Goal: Task Accomplishment & Management: Complete application form

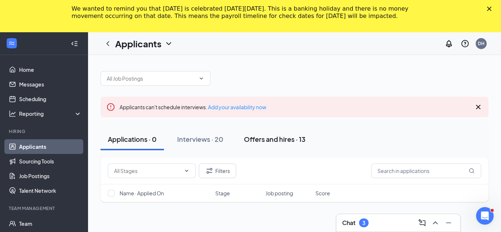
click at [266, 139] on div "Offers and hires · 13" at bounding box center [275, 139] width 62 height 9
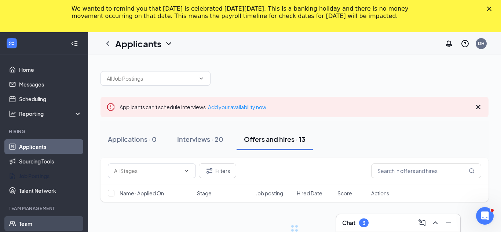
click at [27, 225] on link "Team" at bounding box center [50, 223] width 63 height 15
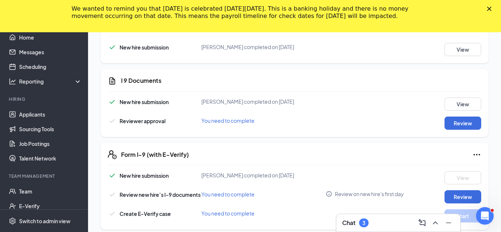
scroll to position [247, 0]
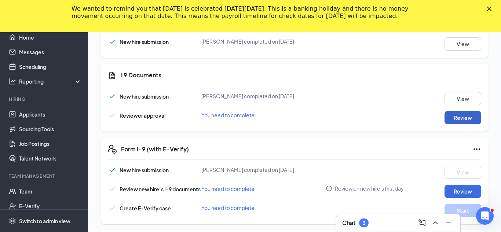
click at [464, 119] on button "Review" at bounding box center [462, 117] width 37 height 13
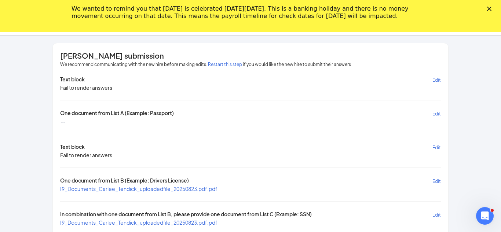
scroll to position [529, 0]
click at [464, 130] on div "[PERSON_NAME] submission We recommend communicating with the new hire before ma…" at bounding box center [250, 173] width 469 height 260
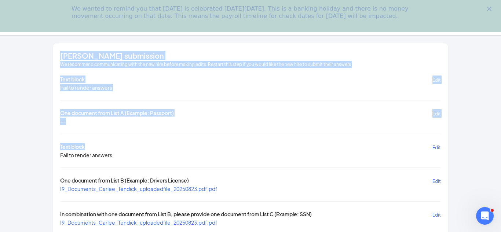
scroll to position [78, 0]
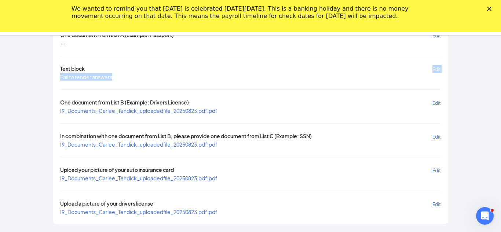
drag, startPoint x: 355, startPoint y: 151, endPoint x: 360, endPoint y: 93, distance: 58.1
click at [360, 93] on div "Text block Edit Fail to render answers One document from List A (Example: Passp…" at bounding box center [250, 106] width 381 height 218
click at [484, 71] on div "[PERSON_NAME] submission We recommend communicating with the new hire before ma…" at bounding box center [250, 95] width 469 height 260
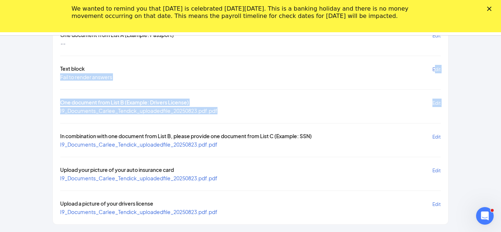
drag, startPoint x: 431, startPoint y: 117, endPoint x: 434, endPoint y: 69, distance: 48.5
click at [434, 69] on div "Text block Edit Fail to render answers One document from List A (Example: Passp…" at bounding box center [250, 106] width 381 height 218
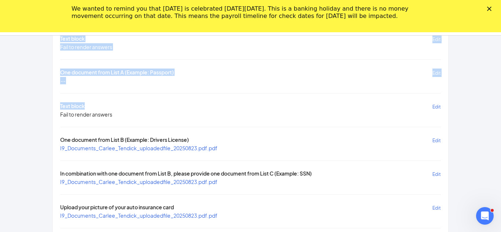
scroll to position [0, 0]
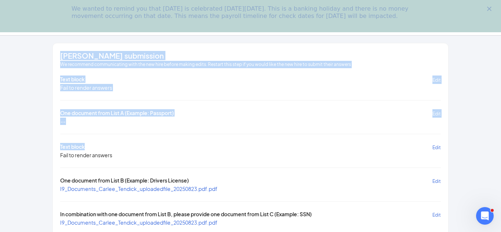
drag, startPoint x: 403, startPoint y: 77, endPoint x: 390, endPoint y: 26, distance: 51.8
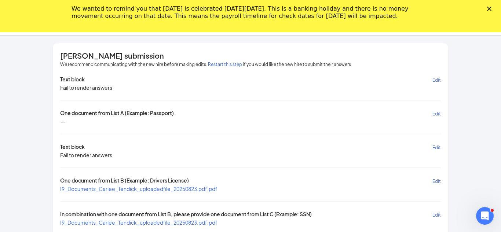
click at [489, 10] on icon "Close" at bounding box center [489, 9] width 4 height 4
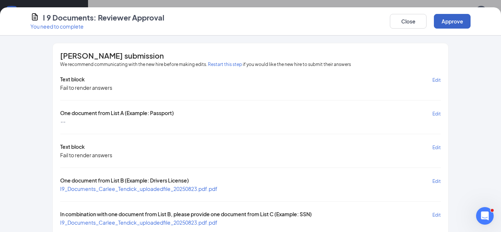
click at [459, 19] on button "Approve" at bounding box center [452, 21] width 37 height 15
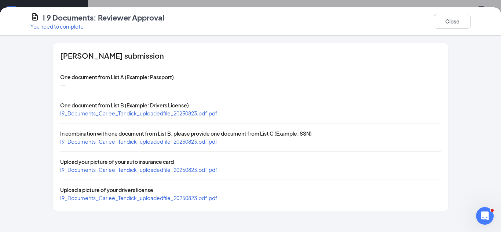
click at [165, 114] on span "I9_Documents_Carlee_Tendick_uploadedfile_20250823.pdf.pdf" at bounding box center [138, 113] width 157 height 7
click at [445, 21] on button "Close" at bounding box center [452, 21] width 37 height 15
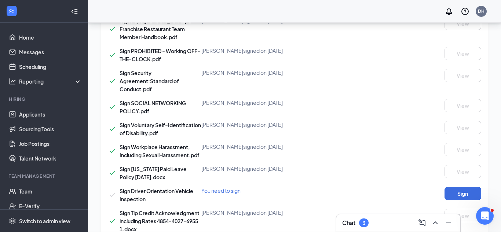
scroll to position [217, 0]
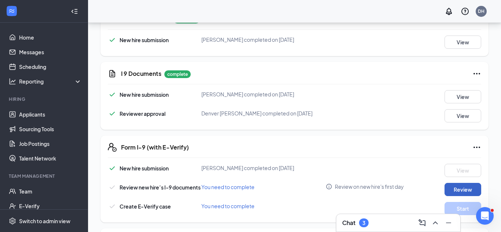
click at [464, 188] on button "Review" at bounding box center [462, 189] width 37 height 13
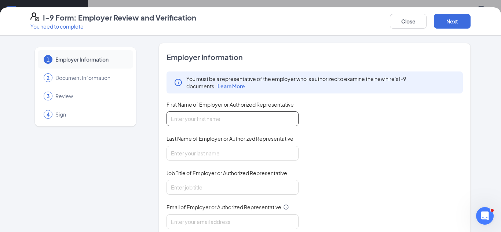
click at [268, 122] on input "First Name of Employer or Authorized Representative" at bounding box center [232, 118] width 132 height 15
type input "[GEOGRAPHIC_DATA]"
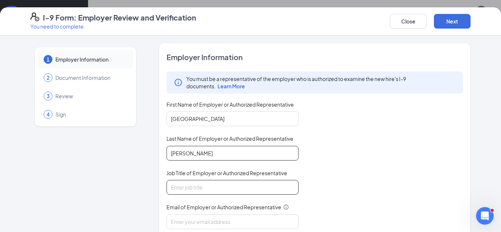
type input "[PERSON_NAME]"
click at [252, 187] on input "Job Title of Employer or Authorized Representative" at bounding box center [232, 187] width 132 height 15
type input "General Manager"
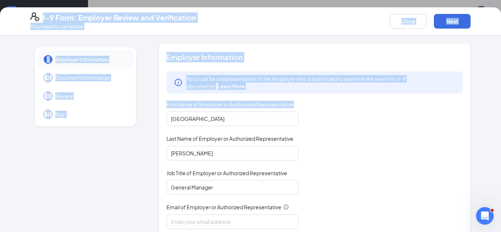
scroll to position [107, 0]
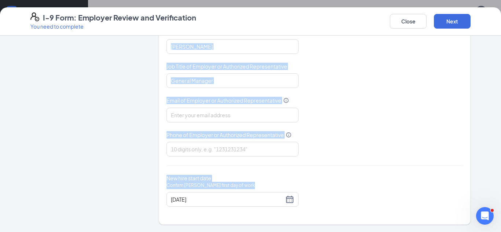
drag, startPoint x: 383, startPoint y: 125, endPoint x: 350, endPoint y: 198, distance: 80.1
click at [350, 198] on div "Employer Information You must be a representative of the employer who is author…" at bounding box center [314, 80] width 296 height 270
click at [433, 132] on div "You must be a representative of the employer who is authorized to examine the n…" at bounding box center [314, 61] width 296 height 192
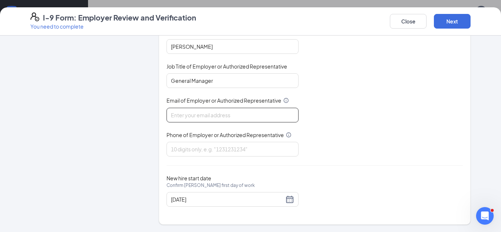
click at [234, 114] on input "Email of Employer or Authorized Representative" at bounding box center [232, 115] width 132 height 15
type input "[EMAIL_ADDRESS][DOMAIN_NAME]"
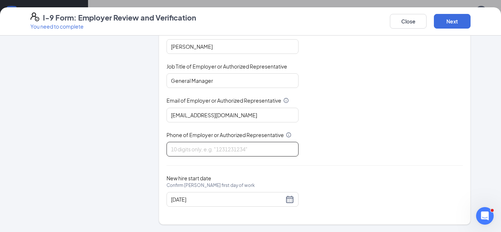
click at [193, 153] on input "Phone of Employer or Authorized Representative" at bounding box center [232, 149] width 132 height 15
type input "2177661364"
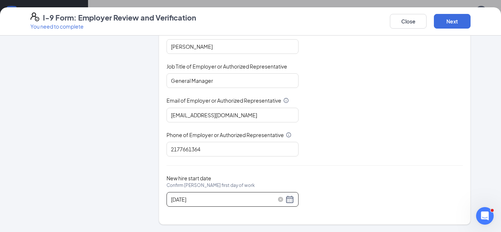
click at [291, 202] on div "[DATE]" at bounding box center [232, 199] width 123 height 9
drag, startPoint x: 374, startPoint y: 190, endPoint x: 360, endPoint y: 231, distance: 42.9
click at [360, 231] on div "1 Employer Information 2 Document Information 3 Review 4 Sign Employer Informat…" at bounding box center [250, 134] width 501 height 197
click at [291, 202] on div "[DATE]" at bounding box center [232, 199] width 123 height 9
click at [288, 203] on div "[DATE]" at bounding box center [232, 199] width 123 height 9
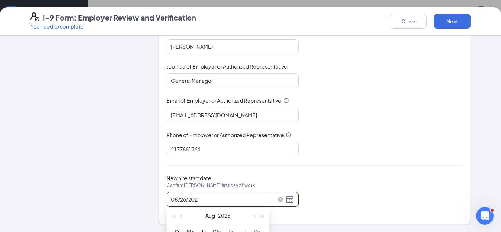
type input "[DATE]"
click at [456, 21] on button "Next" at bounding box center [452, 21] width 37 height 15
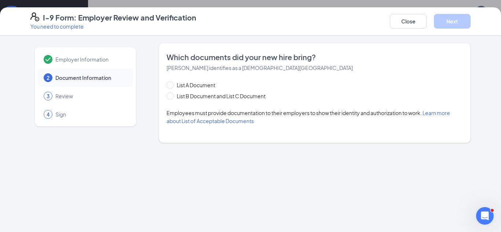
scroll to position [0, 0]
click at [170, 86] on input "List A Document" at bounding box center [168, 83] width 5 height 5
radio input "true"
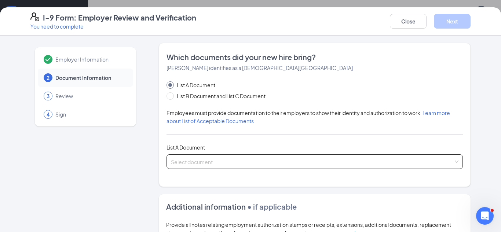
click at [206, 158] on input "search" at bounding box center [312, 160] width 282 height 11
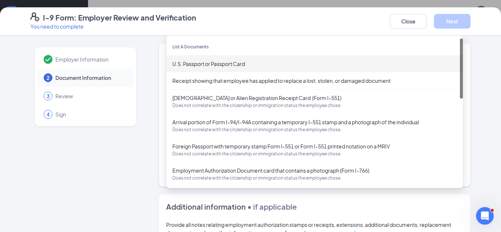
click at [317, 19] on div "I-9 Form: Employer Review and Verification You need to complete Close Next" at bounding box center [250, 21] width 469 height 18
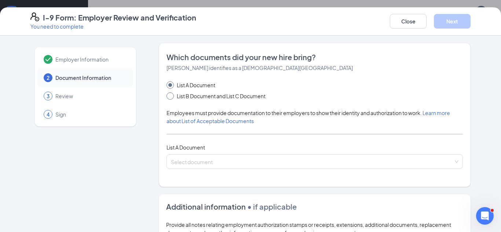
click at [170, 95] on input "List B Document and List C Document" at bounding box center [168, 94] width 5 height 5
radio input "true"
radio input "false"
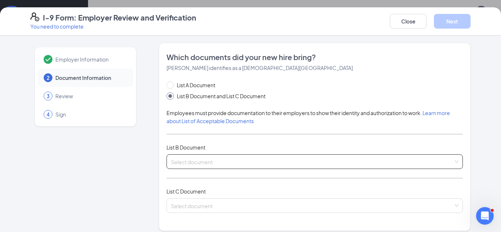
click at [192, 162] on input "search" at bounding box center [312, 160] width 282 height 11
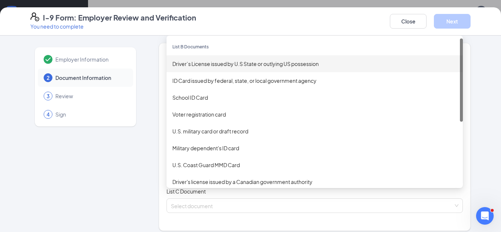
click at [222, 66] on div "Driver’s License issued by U.S State or outlying US possession" at bounding box center [314, 64] width 284 height 8
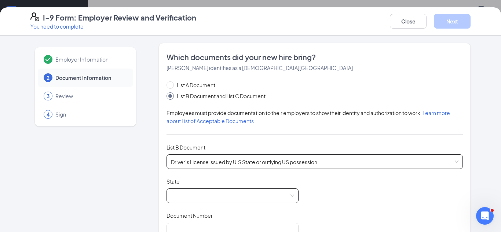
click at [217, 198] on span at bounding box center [232, 196] width 123 height 14
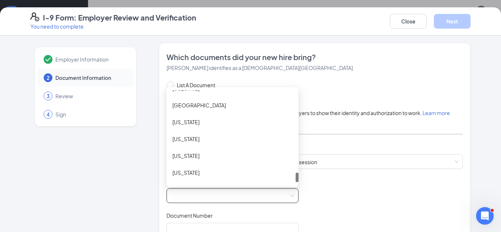
scroll to position [809, 0]
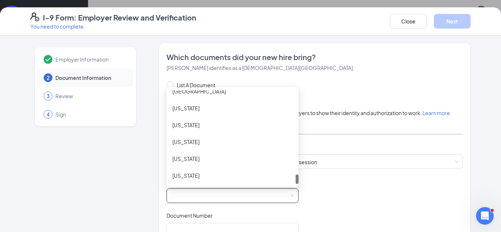
drag, startPoint x: 295, startPoint y: 98, endPoint x: 295, endPoint y: 190, distance: 91.7
click at [295, 190] on div "AL [GEOGRAPHIC_DATA] [US_STATE] [US_STATE] [US_STATE] [US_STATE] [US_STATE]" at bounding box center [232, 195] width 132 height 15
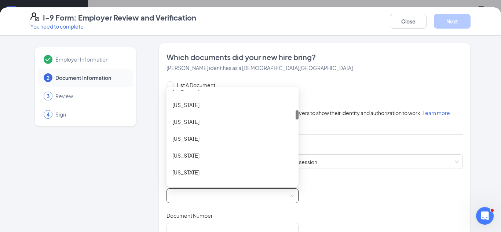
drag, startPoint x: 297, startPoint y: 181, endPoint x: 295, endPoint y: 117, distance: 64.2
click at [295, 117] on div "[US_STATE] [US_STATE] [US_STATE] [US_STATE] [US_STATE] [US_STATE] [US_STATE]" at bounding box center [232, 137] width 132 height 94
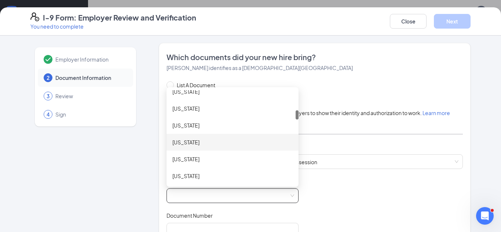
click at [180, 142] on div "[US_STATE]" at bounding box center [232, 142] width 120 height 8
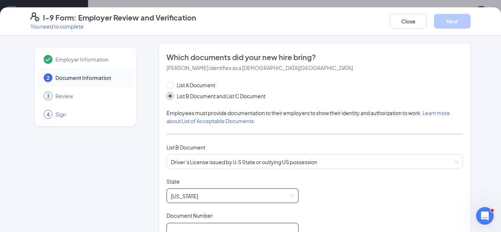
click at [198, 226] on input "Document Number" at bounding box center [232, 230] width 132 height 15
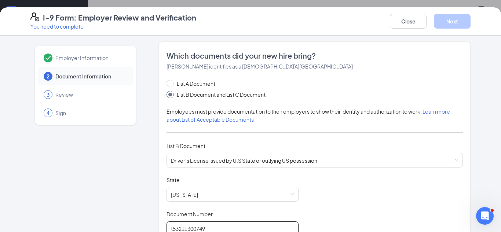
type input "t53211300749"
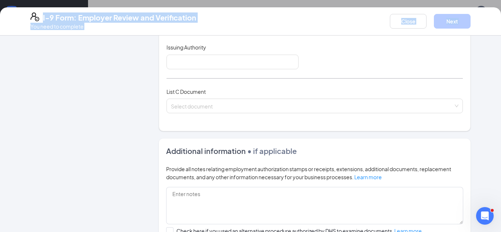
scroll to position [338, 0]
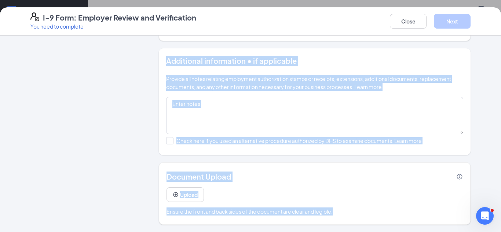
drag, startPoint x: 371, startPoint y: 207, endPoint x: 393, endPoint y: 190, distance: 27.4
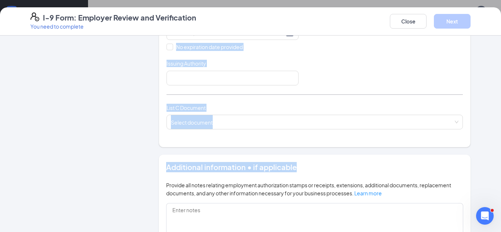
drag, startPoint x: 448, startPoint y: 67, endPoint x: 446, endPoint y: 42, distance: 25.4
click at [446, 42] on form "Which documents did your new hire bring? [PERSON_NAME] identifies as a [DEMOGRA…" at bounding box center [315, 71] width 312 height 520
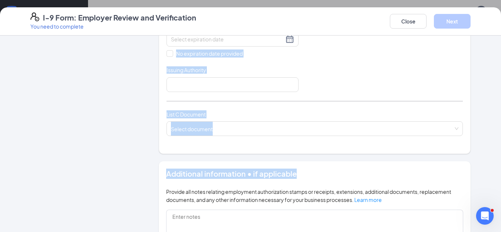
click at [436, 79] on div "Document Title Driver’s License issued by U.S State or outlying US possession S…" at bounding box center [314, 22] width 296 height 139
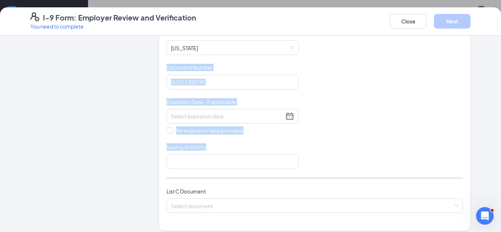
scroll to position [136, 0]
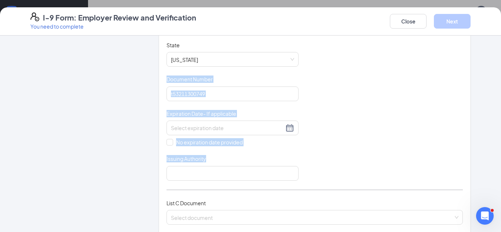
drag, startPoint x: 436, startPoint y: 79, endPoint x: 428, endPoint y: 54, distance: 26.1
click at [428, 54] on div "Document Title Driver’s License issued by U.S State or outlying US possession S…" at bounding box center [314, 110] width 296 height 139
click at [428, 94] on div "Document Title Driver’s License issued by U.S State or outlying US possession S…" at bounding box center [314, 110] width 296 height 139
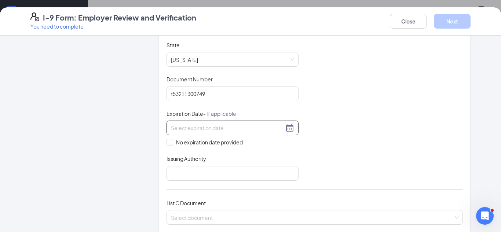
click at [290, 129] on div at bounding box center [232, 128] width 123 height 9
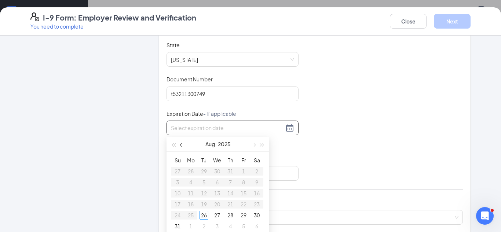
click at [181, 145] on span "button" at bounding box center [182, 145] width 4 height 4
click at [263, 145] on span "button" at bounding box center [262, 145] width 4 height 4
click at [180, 145] on span "button" at bounding box center [182, 145] width 4 height 4
type input "[DATE]"
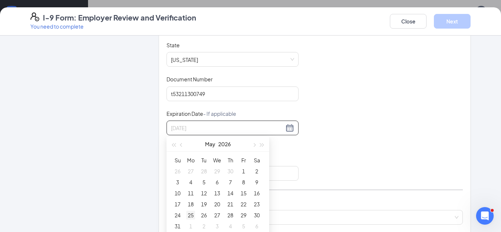
type input "[DATE]"
click at [190, 212] on div "25" at bounding box center [190, 215] width 9 height 9
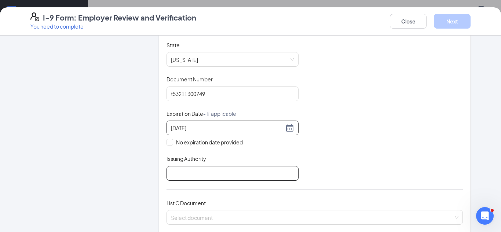
click at [240, 169] on input "Issuing Authority" at bounding box center [232, 173] width 132 height 15
type input "[US_STATE]"
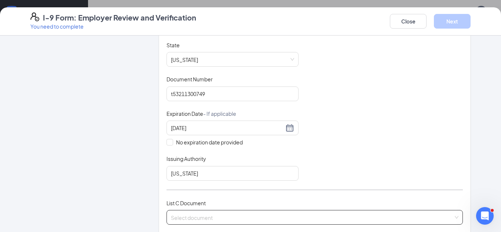
click at [260, 218] on input "search" at bounding box center [312, 215] width 282 height 11
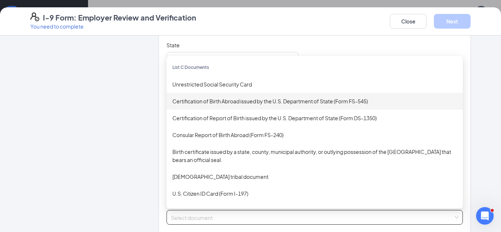
click at [246, 102] on div "Certification of Birth Abroad issued by the U.S. Department of State (Form FS-5…" at bounding box center [314, 101] width 284 height 8
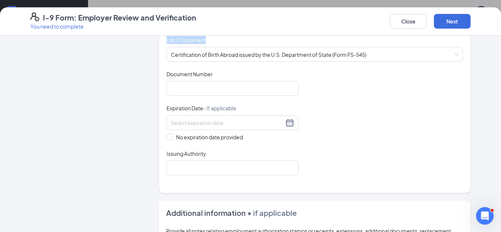
scroll to position [291, 0]
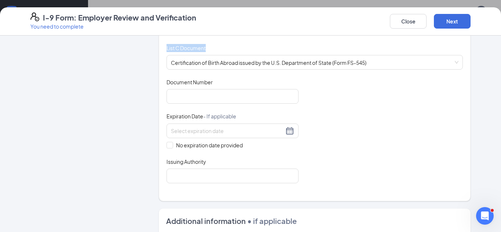
drag, startPoint x: 337, startPoint y: 153, endPoint x: 307, endPoint y: 41, distance: 115.1
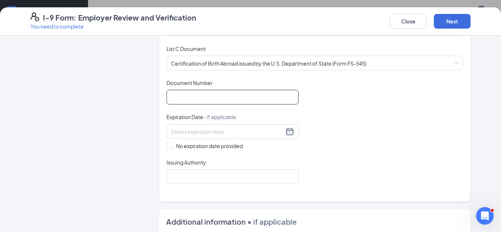
click at [244, 96] on input "Document Number" at bounding box center [232, 97] width 132 height 15
type input "11200036334"
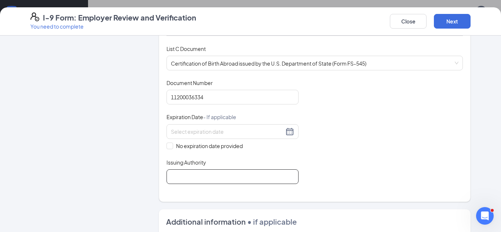
click at [254, 180] on input "Issuing Authority" at bounding box center [232, 176] width 132 height 15
type input "[US_STATE]"
click at [172, 146] on span at bounding box center [169, 146] width 7 height 7
click at [172, 146] on input "No expiration date provided" at bounding box center [168, 145] width 5 height 5
checkbox input "true"
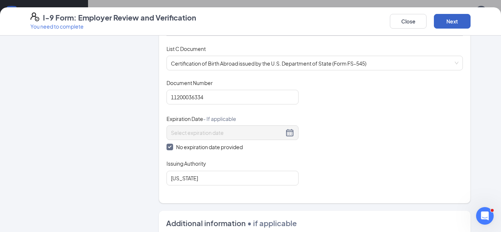
click at [449, 17] on button "Next" at bounding box center [452, 21] width 37 height 15
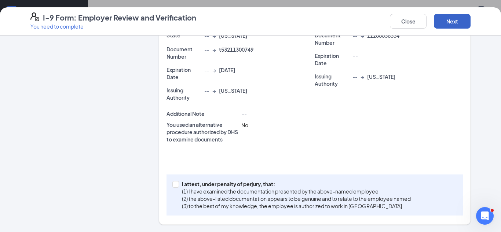
scroll to position [225, 0]
click at [454, 24] on button "Next" at bounding box center [452, 21] width 37 height 15
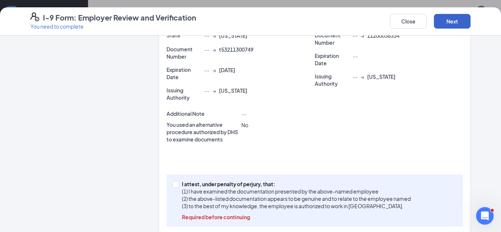
scroll to position [236, 0]
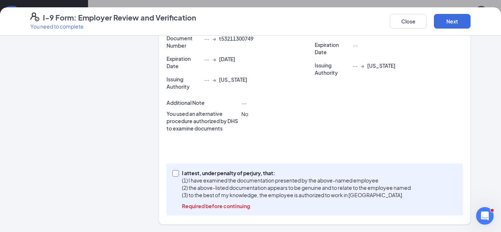
click at [177, 173] on input "I attest, under penalty of [PERSON_NAME], that: (1) I have examined the documen…" at bounding box center [174, 172] width 5 height 5
checkbox input "true"
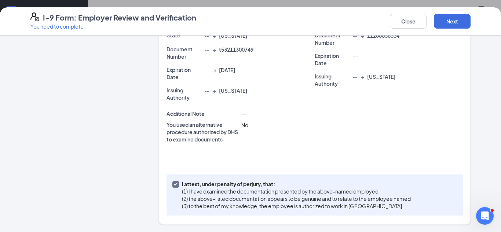
scroll to position [225, 0]
click at [448, 22] on button "Next" at bounding box center [452, 21] width 37 height 15
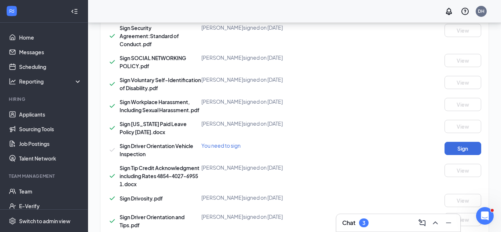
scroll to position [761, 0]
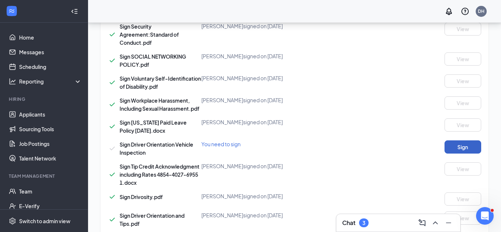
click at [455, 147] on button "Sign" at bounding box center [462, 146] width 37 height 13
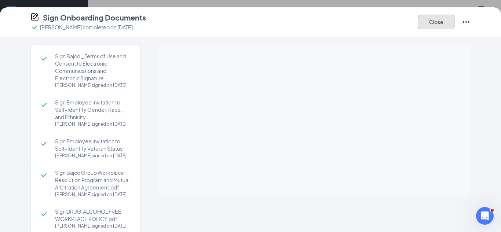
click at [438, 26] on button "Close" at bounding box center [436, 22] width 37 height 15
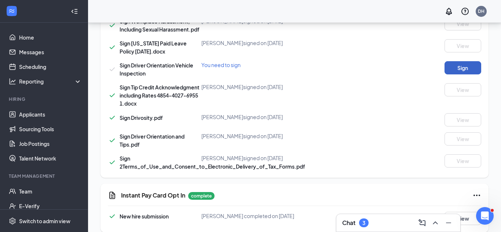
scroll to position [850, 0]
